Goal: Navigation & Orientation: Find specific page/section

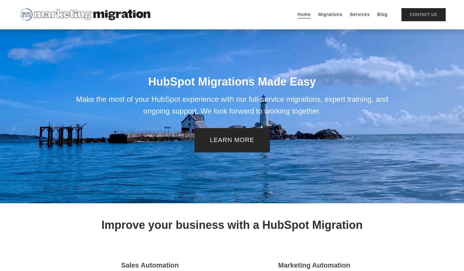
click at [358, 15] on link "Services" at bounding box center [360, 14] width 20 height 9
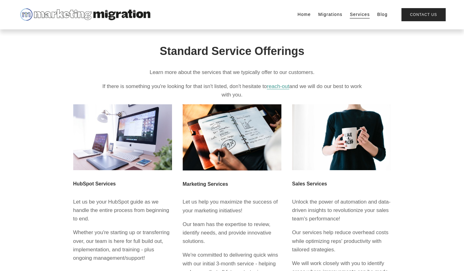
click at [121, 14] on img at bounding box center [85, 14] width 132 height 15
